Goal: Task Accomplishment & Management: Manage account settings

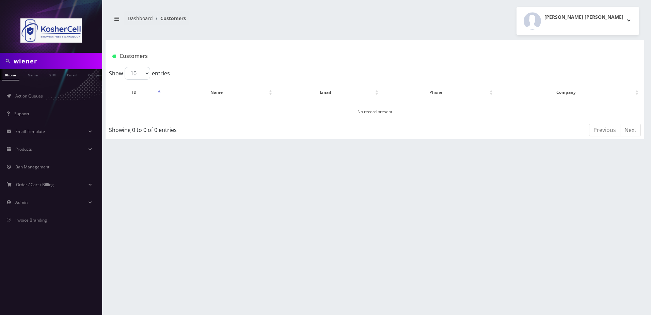
click at [52, 57] on input "wiener" at bounding box center [57, 61] width 87 height 13
type input "5742521380"
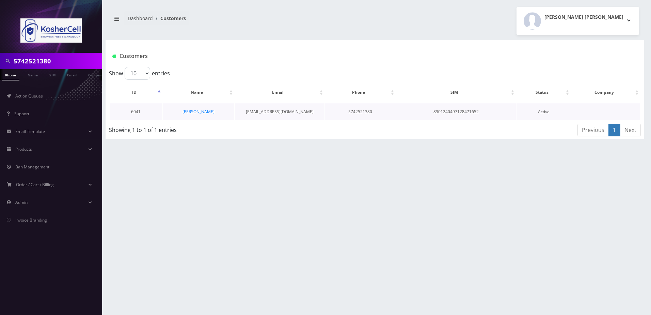
scroll to position [0, 10]
click at [193, 110] on link "[PERSON_NAME]" at bounding box center [199, 112] width 32 height 6
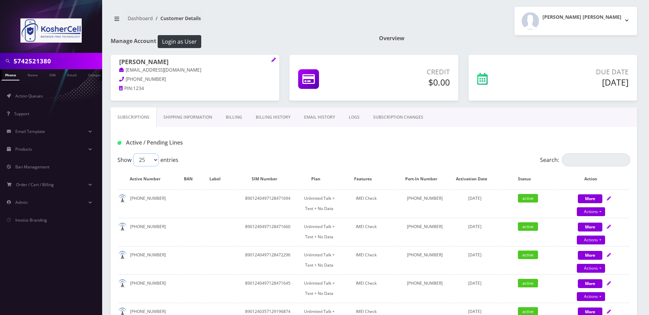
click at [141, 165] on select "25 50 100 250 500" at bounding box center [146, 159] width 26 height 13
select select "250"
click at [133, 153] on select "25 50 100 250 500" at bounding box center [146, 159] width 26 height 13
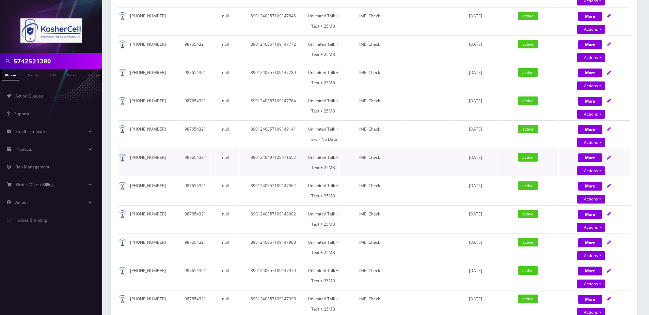
click at [610, 157] on icon at bounding box center [609, 157] width 4 height 4
select select "244"
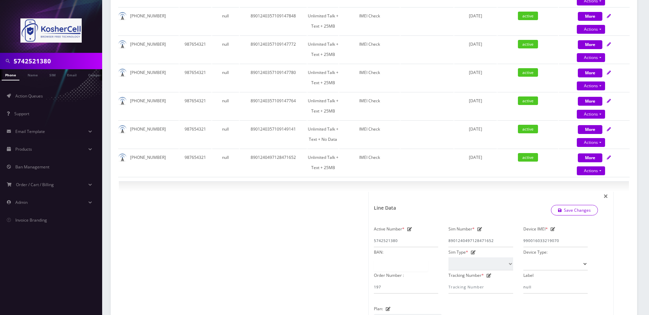
click at [57, 66] on input "5742521380" at bounding box center [57, 61] width 87 height 13
type input "singer"
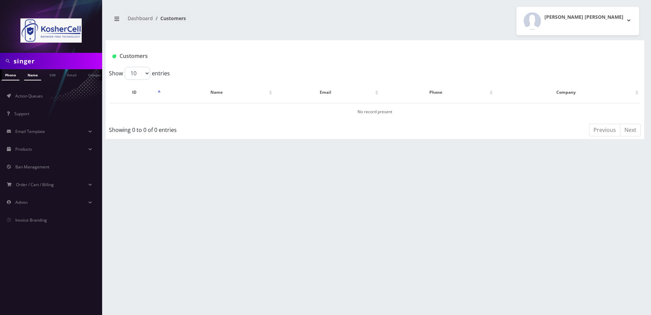
click at [27, 75] on link "Name" at bounding box center [32, 74] width 17 height 11
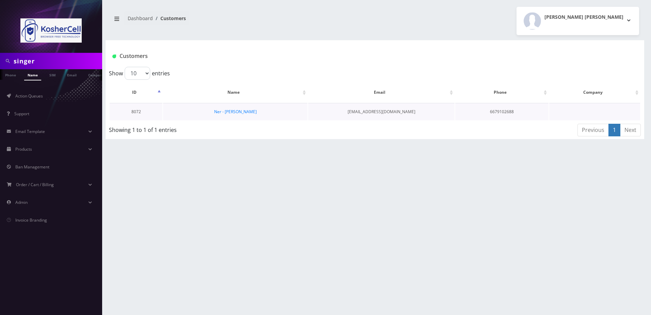
click at [225, 116] on td "Ner - [PERSON_NAME]" at bounding box center [235, 111] width 144 height 17
click at [225, 112] on link "Ner - Yonason Singer" at bounding box center [235, 112] width 43 height 6
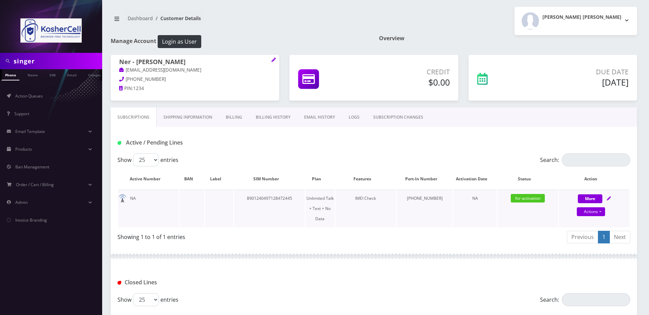
click at [607, 200] on icon at bounding box center [609, 198] width 4 height 4
select select "363"
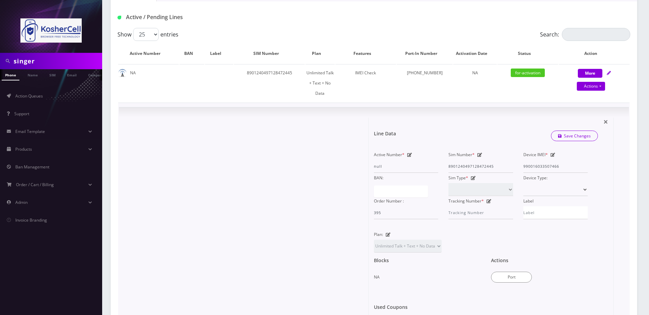
scroll to position [136, 0]
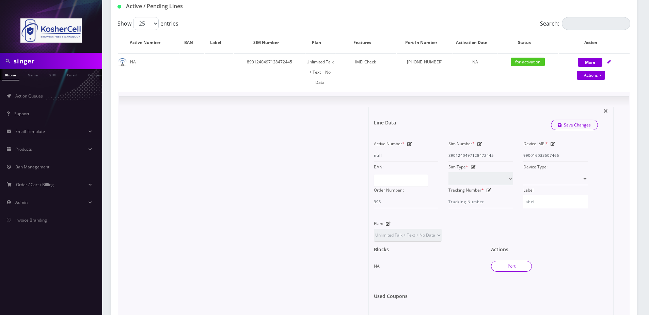
click at [519, 261] on button "Port" at bounding box center [511, 266] width 41 height 11
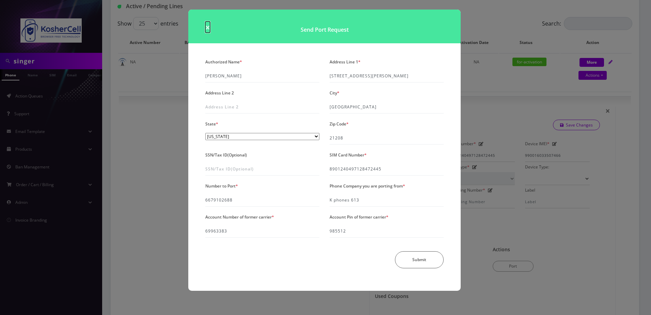
click at [206, 27] on span "×" at bounding box center [207, 26] width 5 height 11
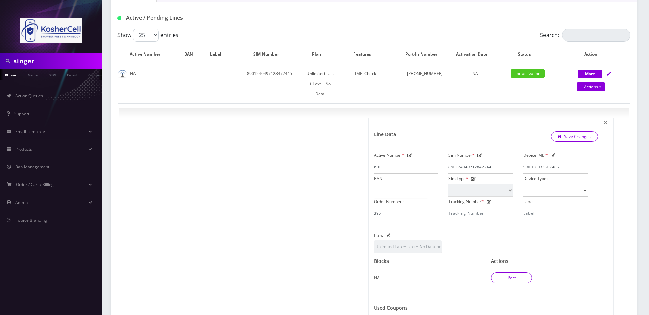
scroll to position [204, 0]
